Goal: Information Seeking & Learning: Learn about a topic

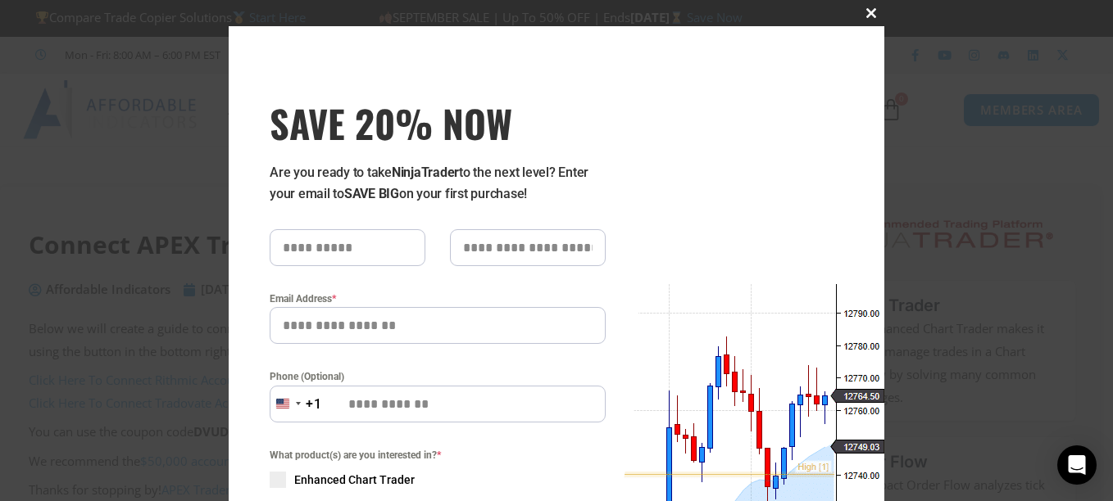
click at [865, 7] on button "Close this module" at bounding box center [871, 13] width 26 height 26
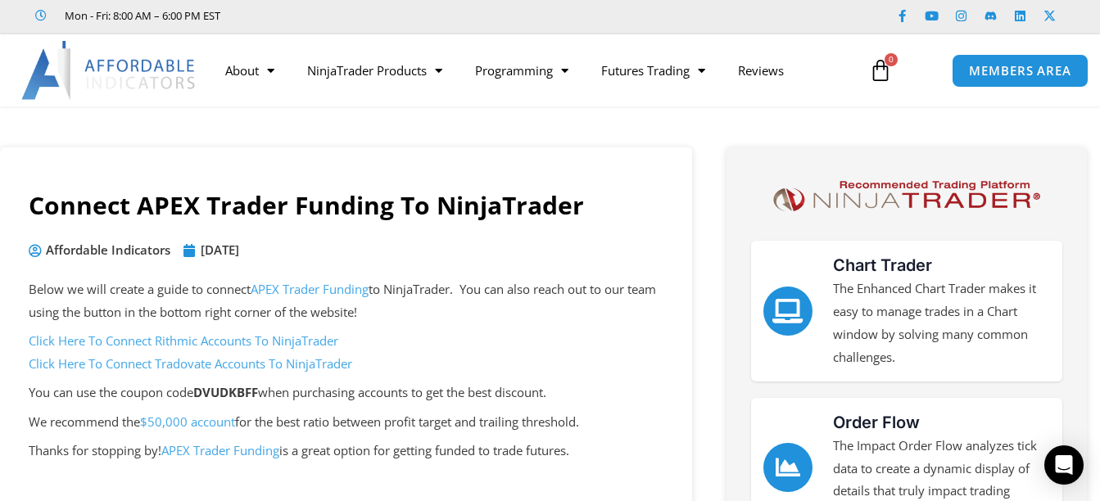
scroll to position [40, 0]
click at [347, 287] on link "APEX Trader Funding" at bounding box center [310, 288] width 118 height 16
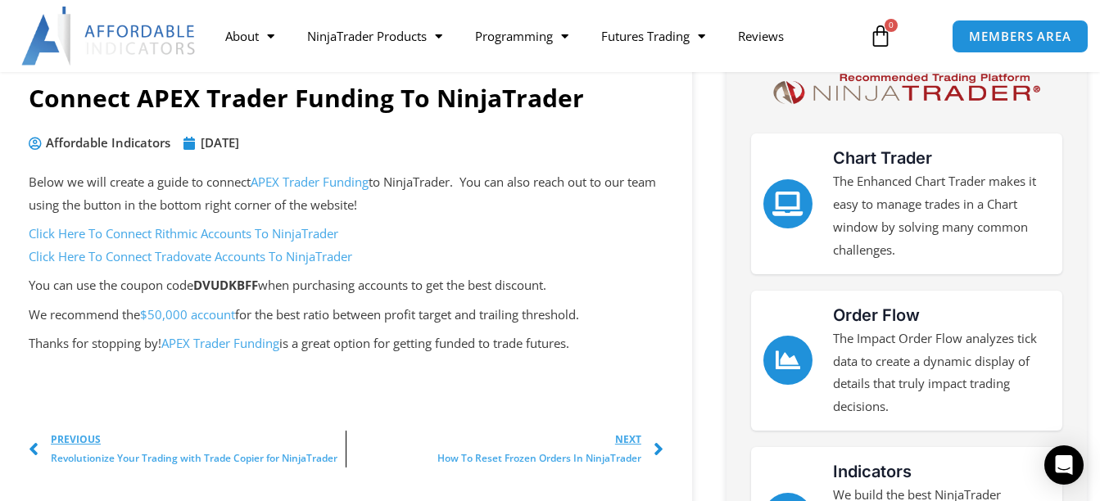
scroll to position [146, 0]
click at [304, 183] on link "APEX Trader Funding" at bounding box center [310, 183] width 118 height 16
